Goal: Task Accomplishment & Management: Manage account settings

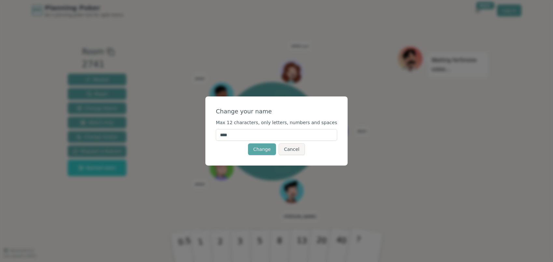
click at [241, 134] on input "****" at bounding box center [276, 135] width 121 height 12
type input "*"
type input "****"
click at [265, 147] on button "Change" at bounding box center [262, 149] width 28 height 12
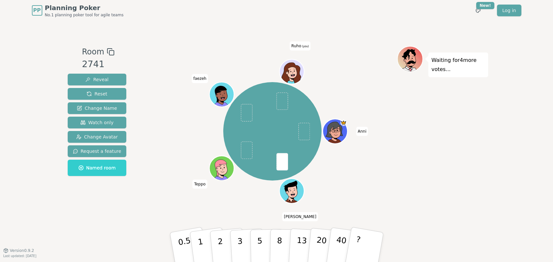
drag, startPoint x: 201, startPoint y: 243, endPoint x: 277, endPoint y: 125, distance: 140.2
click at [277, 125] on div "Room 2741 Reveal Reset Change Name Watch only Change Avatar Request a feature N…" at bounding box center [276, 135] width 423 height 179
click at [202, 244] on p "1" at bounding box center [201, 247] width 10 height 35
drag, startPoint x: 279, startPoint y: 242, endPoint x: 286, endPoint y: 118, distance: 124.0
click at [286, 118] on div "Room 2741 Reveal Reset Change Name Watch only Change Avatar Request a feature N…" at bounding box center [276, 135] width 423 height 179
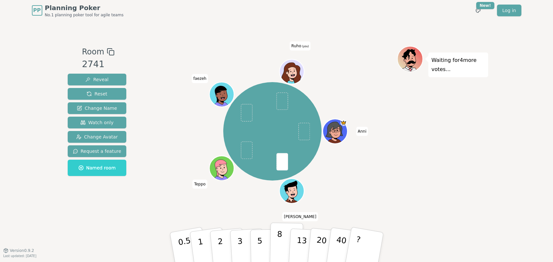
click at [280, 237] on p "8" at bounding box center [279, 246] width 6 height 35
click at [196, 245] on button "1" at bounding box center [208, 247] width 39 height 53
click at [98, 134] on span "Change Avatar" at bounding box center [97, 137] width 42 height 7
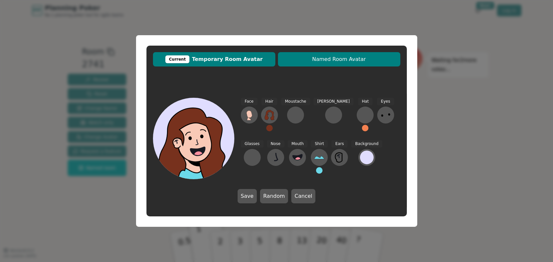
click at [323, 62] on span "Named Room Avatar" at bounding box center [339, 59] width 116 height 8
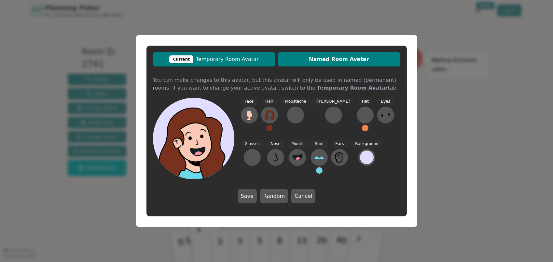
click at [190, 59] on div "Current" at bounding box center [181, 59] width 24 height 8
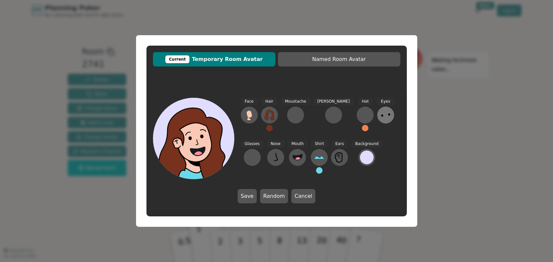
click at [381, 115] on icon at bounding box center [386, 115] width 10 height 10
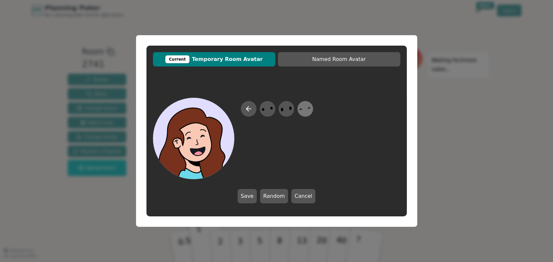
click at [309, 107] on icon at bounding box center [309, 108] width 3 height 2
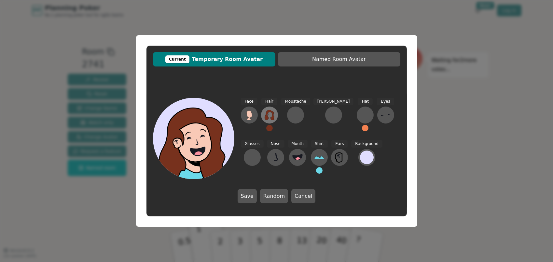
click at [268, 116] on icon at bounding box center [269, 115] width 10 height 10
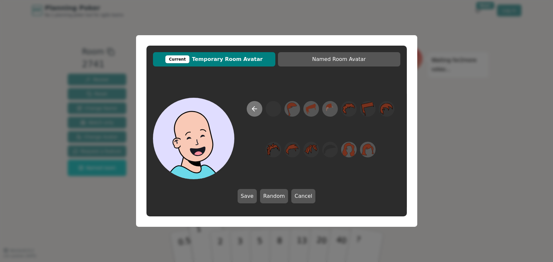
click at [255, 109] on icon at bounding box center [254, 109] width 5 height 0
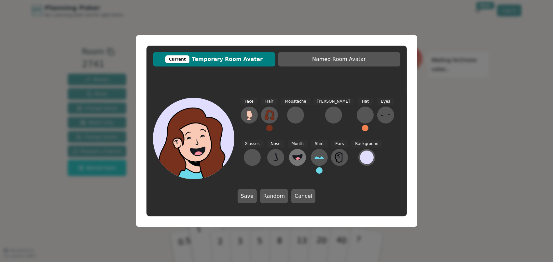
click at [289, 156] on button at bounding box center [297, 157] width 17 height 17
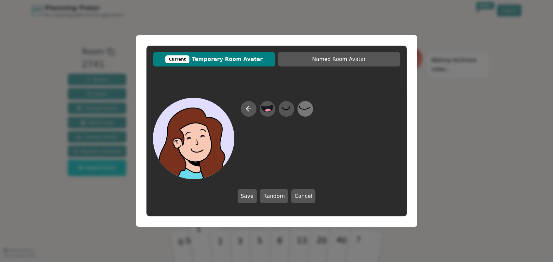
click at [306, 106] on icon at bounding box center [305, 109] width 13 height 15
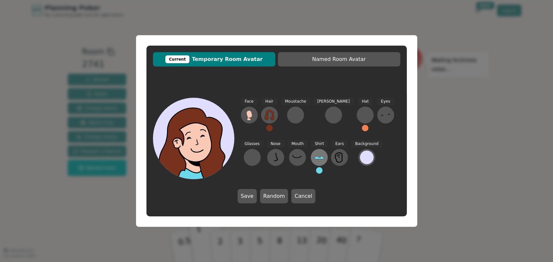
click at [314, 154] on icon at bounding box center [319, 157] width 10 height 10
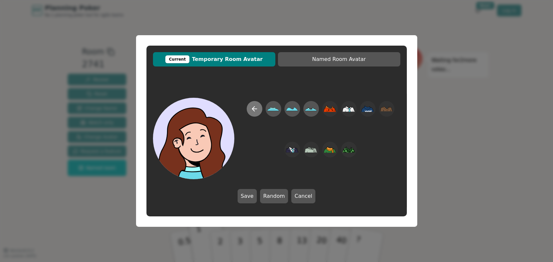
click at [254, 108] on icon at bounding box center [255, 109] width 8 height 8
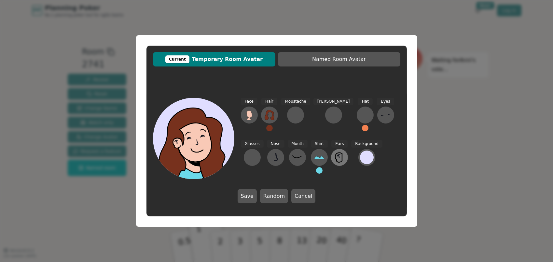
click at [334, 156] on icon at bounding box center [339, 157] width 10 height 10
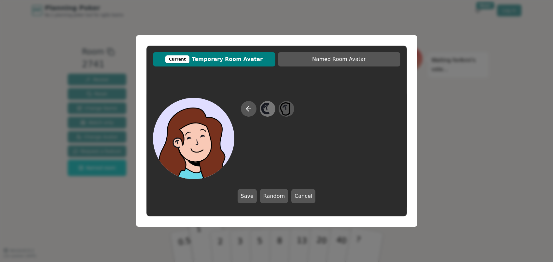
click at [271, 107] on icon at bounding box center [267, 109] width 13 height 15
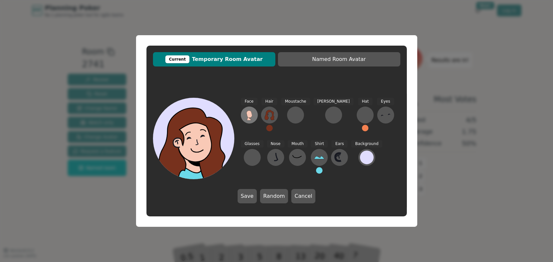
click at [250, 116] on icon at bounding box center [250, 113] width 6 height 7
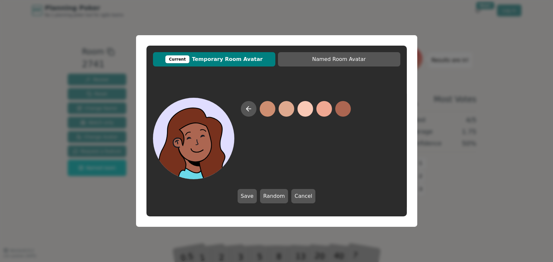
click at [349, 111] on button at bounding box center [343, 109] width 16 height 16
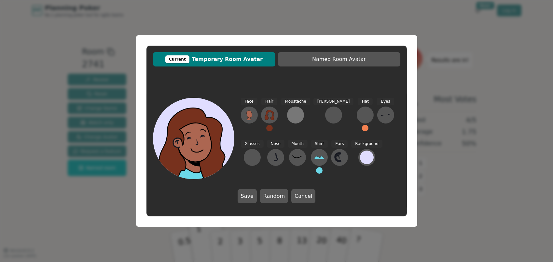
click at [292, 114] on div at bounding box center [295, 115] width 10 height 10
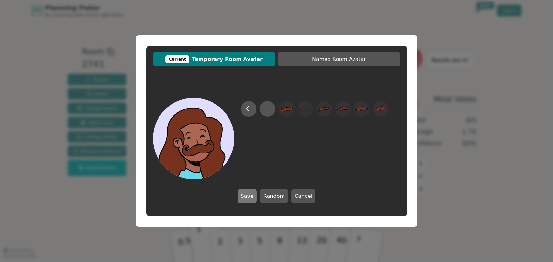
click at [252, 192] on button "Save" at bounding box center [247, 196] width 19 height 14
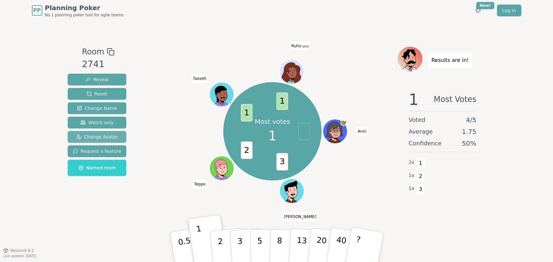
click at [101, 137] on span "Change Avatar" at bounding box center [97, 137] width 42 height 7
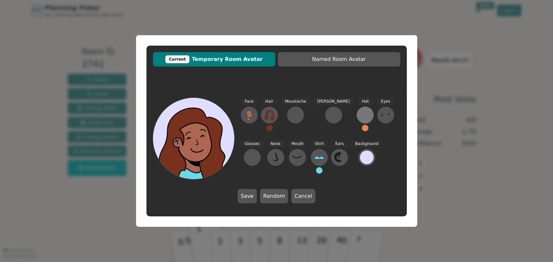
click at [360, 116] on div at bounding box center [365, 115] width 10 height 10
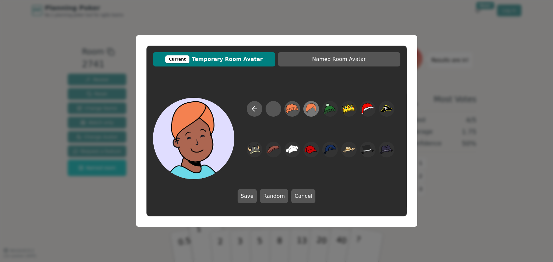
click at [313, 112] on icon at bounding box center [311, 109] width 13 height 15
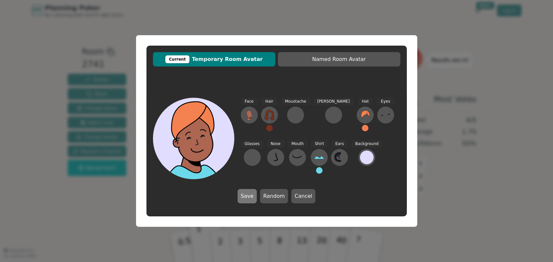
click at [253, 197] on button "Save" at bounding box center [247, 196] width 19 height 14
